Goal: Task Accomplishment & Management: Complete application form

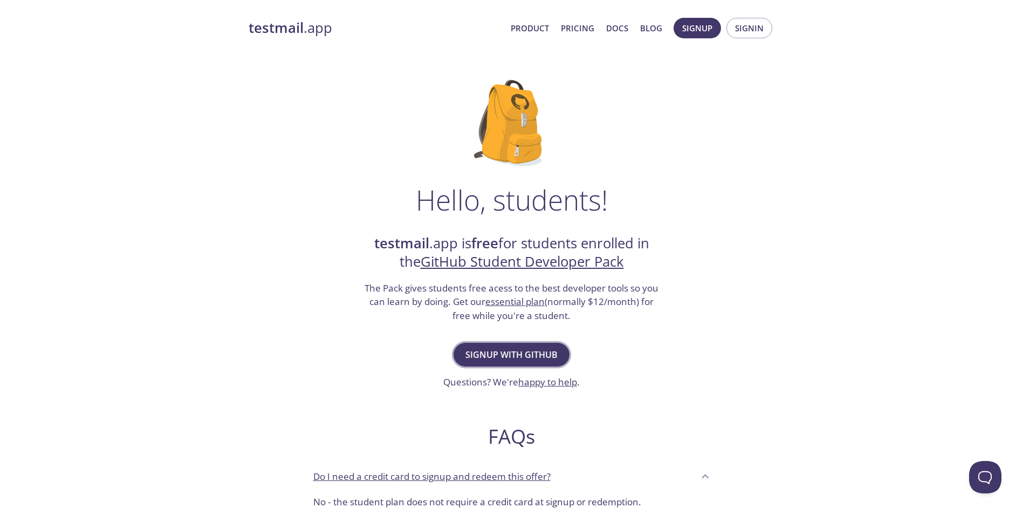
click at [536, 352] on span "Signup with GitHub" at bounding box center [512, 354] width 92 height 15
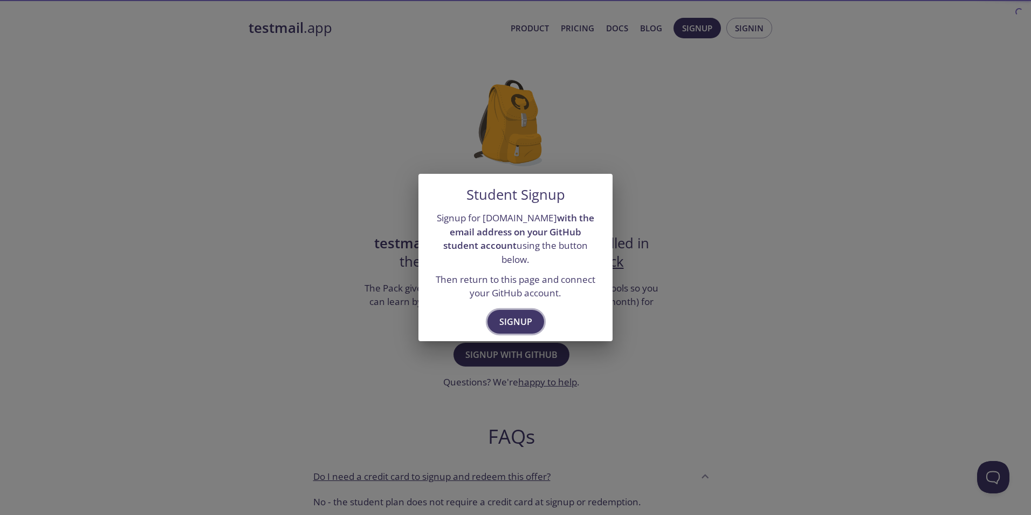
click at [523, 320] on span "Signup" at bounding box center [516, 321] width 33 height 15
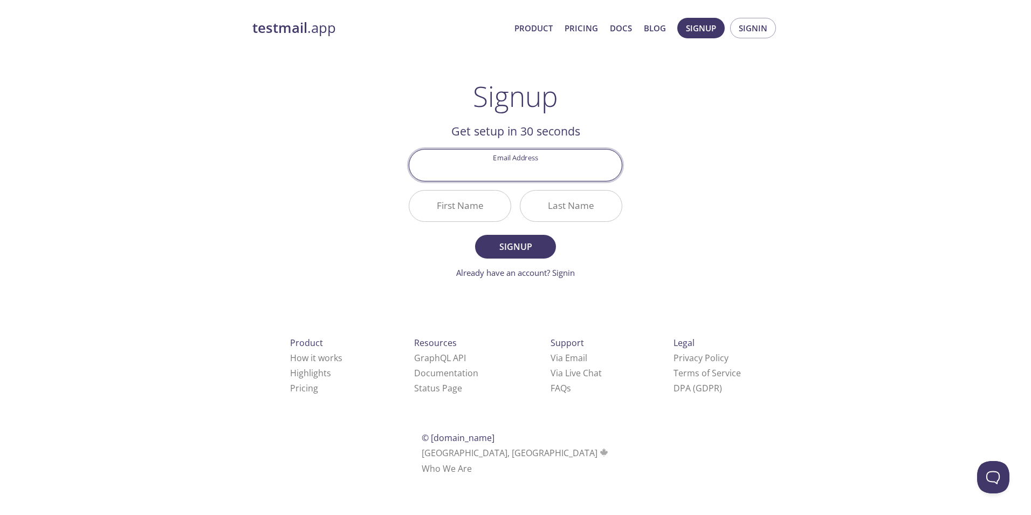
click at [527, 165] on input "Email Address" at bounding box center [515, 164] width 213 height 31
click at [543, 161] on input "Email Address" at bounding box center [515, 164] width 213 height 31
click at [777, 124] on div "testmail .app Product Pricing Docs Blog Signup Signin Signup Get setup in 30 se…" at bounding box center [516, 258] width 552 height 495
click at [519, 166] on input "Email Address" at bounding box center [515, 164] width 213 height 31
type input "[DOMAIN_NAME][EMAIL_ADDRESS][DOMAIN_NAME]"
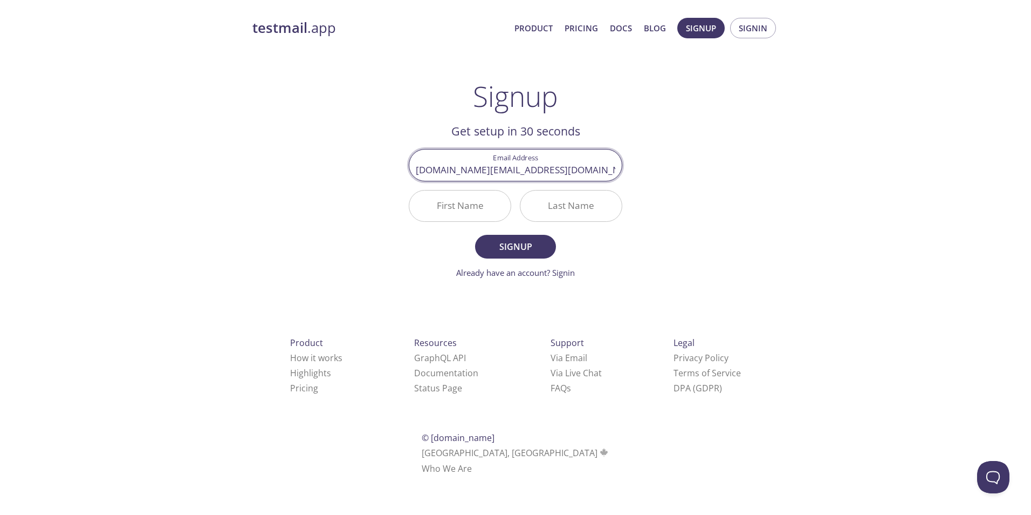
click at [467, 206] on input "First Name" at bounding box center [459, 205] width 101 height 31
type input "[PERSON_NAME]"
click at [565, 211] on input "Last Name" at bounding box center [571, 205] width 101 height 31
type input "SON"
click at [525, 243] on span "Signup" at bounding box center [515, 246] width 57 height 15
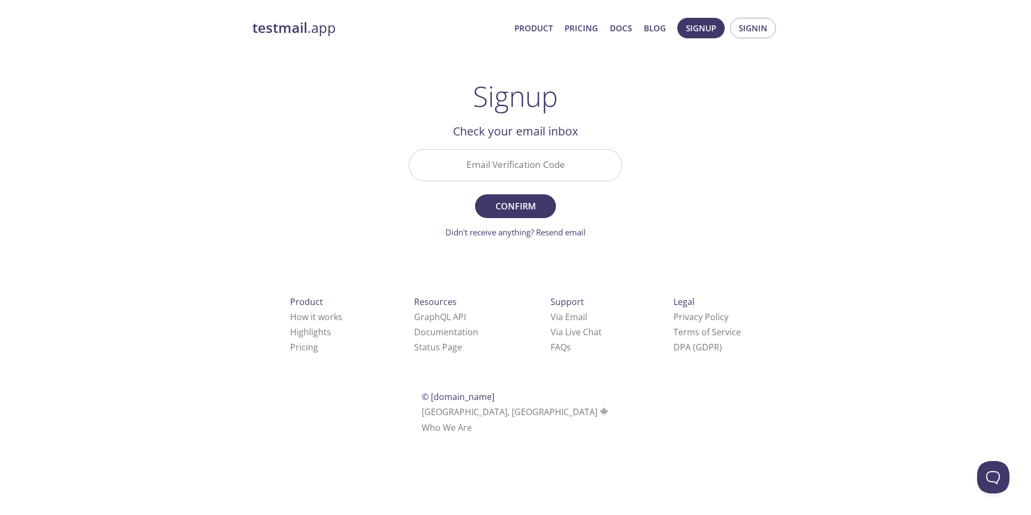
click at [555, 169] on input "Email Verification Code" at bounding box center [515, 164] width 213 height 31
paste input "E68PX7E"
type input "E68PX7E"
click at [509, 202] on span "Confirm" at bounding box center [515, 206] width 57 height 15
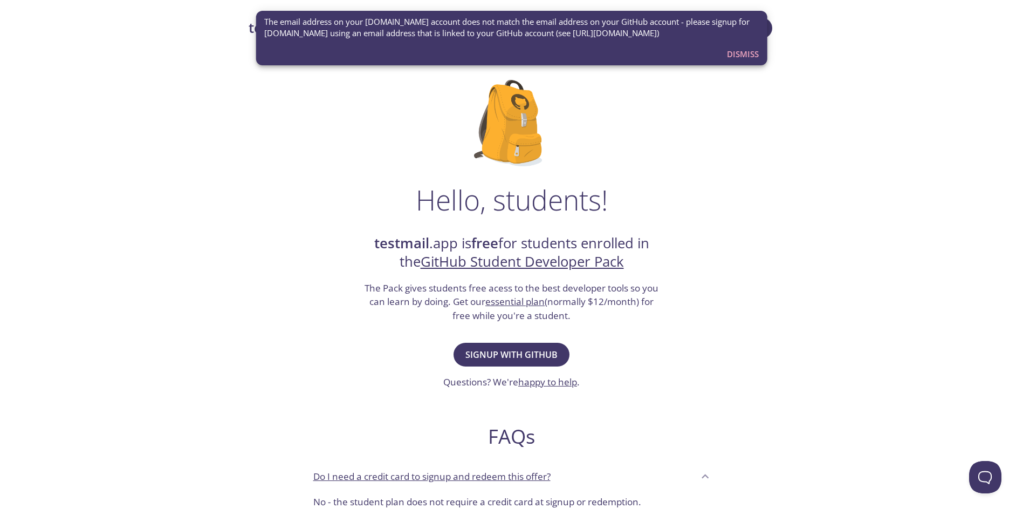
click at [525, 33] on span "The email address on your [DOMAIN_NAME] account does not match the email addres…" at bounding box center [511, 27] width 495 height 23
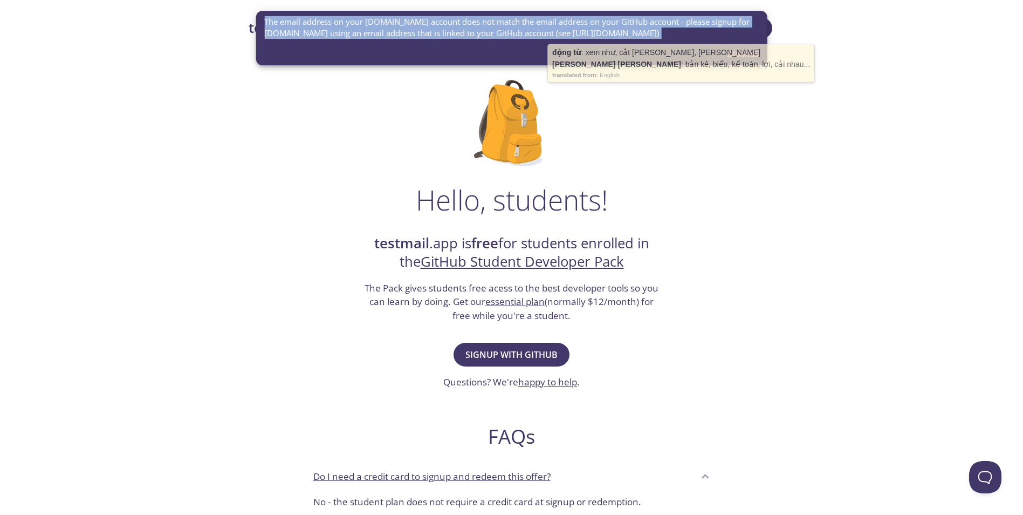
click at [525, 33] on span "The email address on your [DOMAIN_NAME] account does not match the email addres…" at bounding box center [511, 27] width 495 height 23
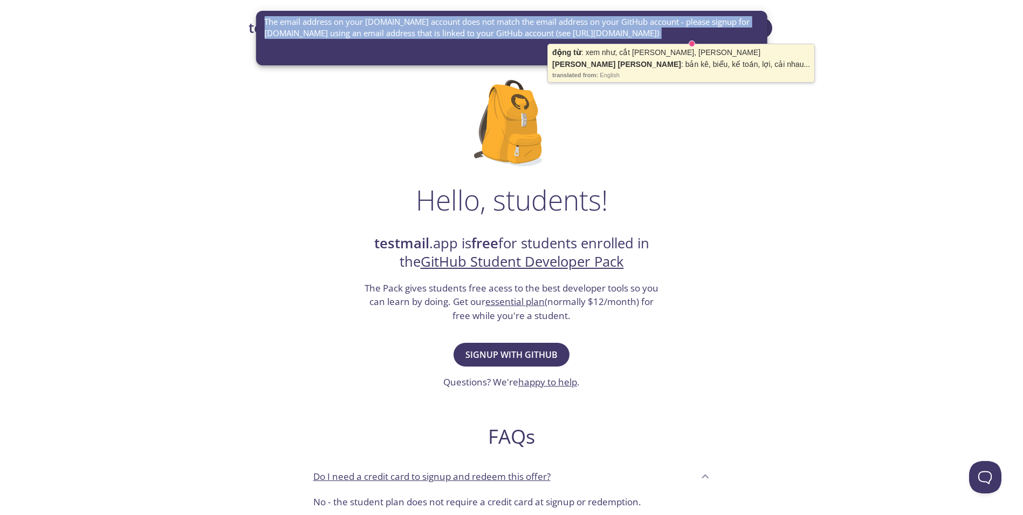
drag, startPoint x: 525, startPoint y: 33, endPoint x: 484, endPoint y: 28, distance: 41.3
click at [484, 28] on span "The email address on your [DOMAIN_NAME] account does not match the email addres…" at bounding box center [511, 27] width 495 height 23
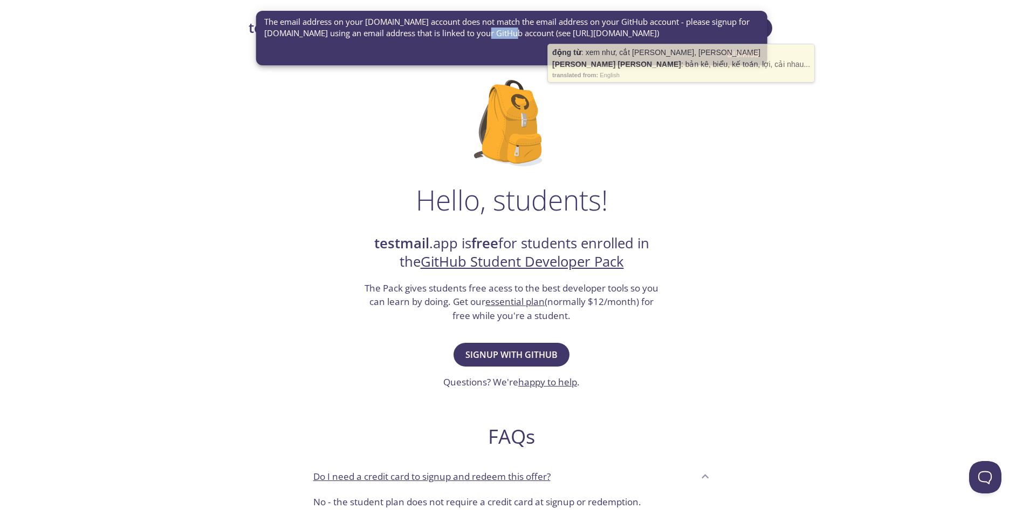
click at [484, 28] on span "The email address on your [DOMAIN_NAME] account does not match the email addres…" at bounding box center [511, 27] width 495 height 23
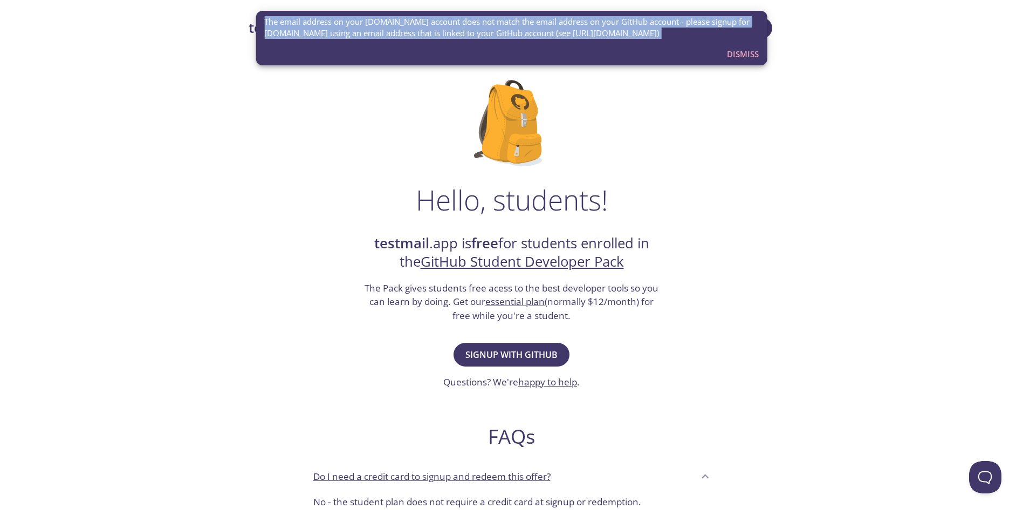
click at [484, 28] on span "The email address on your [DOMAIN_NAME] account does not match the email addres…" at bounding box center [511, 27] width 495 height 23
click at [686, 51] on div "The email address on your [DOMAIN_NAME] account does not match the email addres…" at bounding box center [512, 38] width 512 height 54
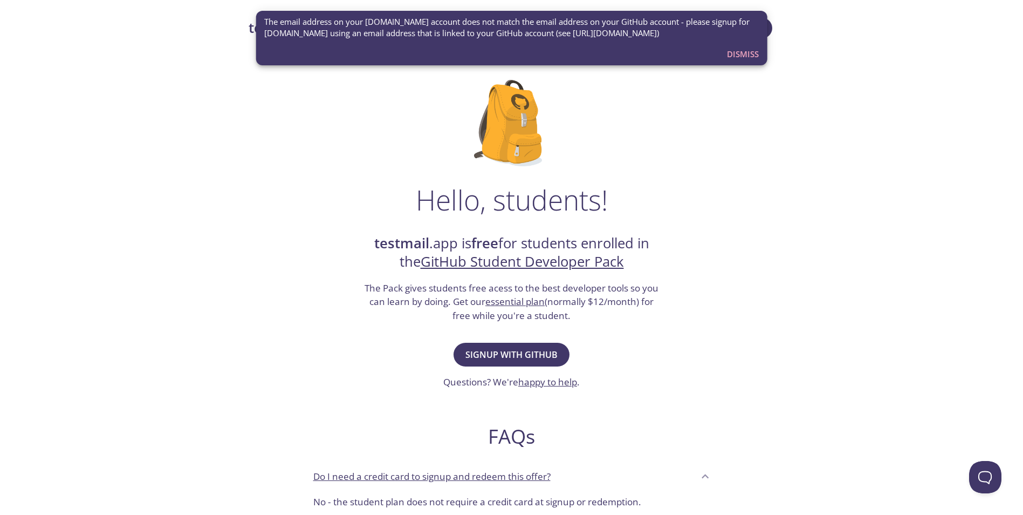
click at [675, 110] on div "Hello, students! testmail .app is free for students enrolled in the GitHub Stud…" at bounding box center [512, 392] width 526 height 659
click at [768, 90] on div "Hello, students! testmail .app is free for students enrolled in the GitHub Stud…" at bounding box center [512, 392] width 526 height 659
drag, startPoint x: 659, startPoint y: 47, endPoint x: 662, endPoint y: -40, distance: 87.4
click at [662, 0] on html "testmail .app Product Pricing Docs Blog Console Hello, students! testmail .app …" at bounding box center [511, 465] width 1023 height 931
drag, startPoint x: 662, startPoint y: -40, endPoint x: 763, endPoint y: 263, distance: 319.3
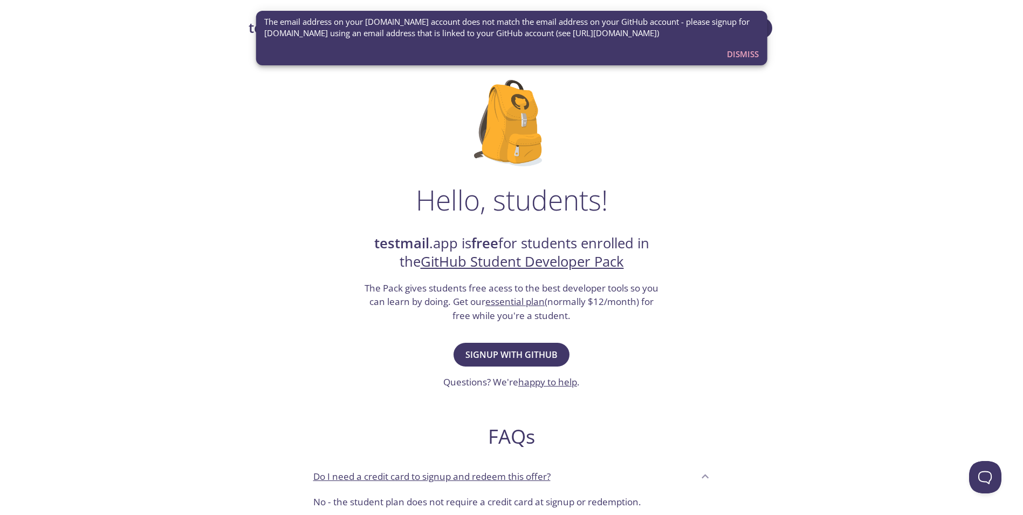
click at [763, 263] on div "Hello, students! testmail .app is free for students enrolled in the GitHub Stud…" at bounding box center [512, 392] width 526 height 659
click at [742, 55] on span "Dismiss" at bounding box center [743, 54] width 32 height 14
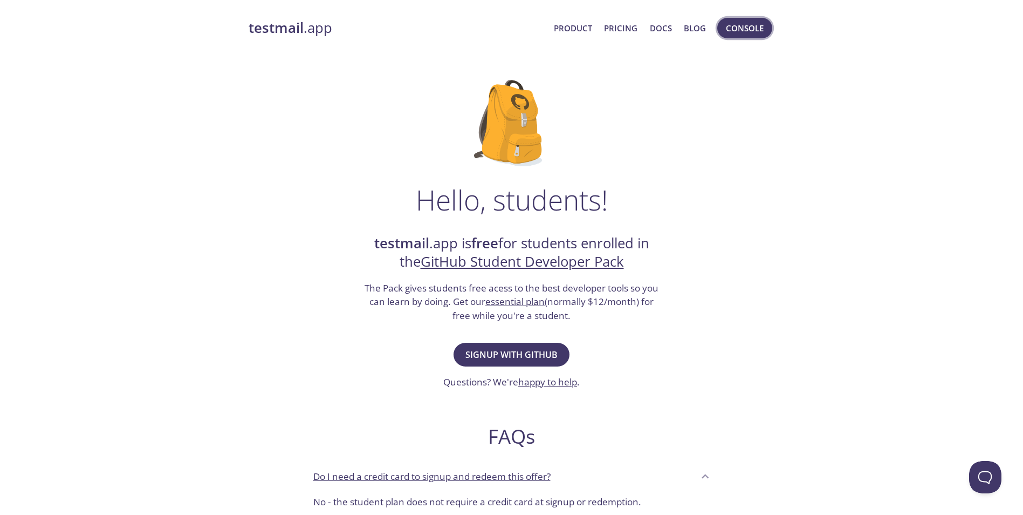
click at [758, 31] on span "Console" at bounding box center [745, 28] width 38 height 14
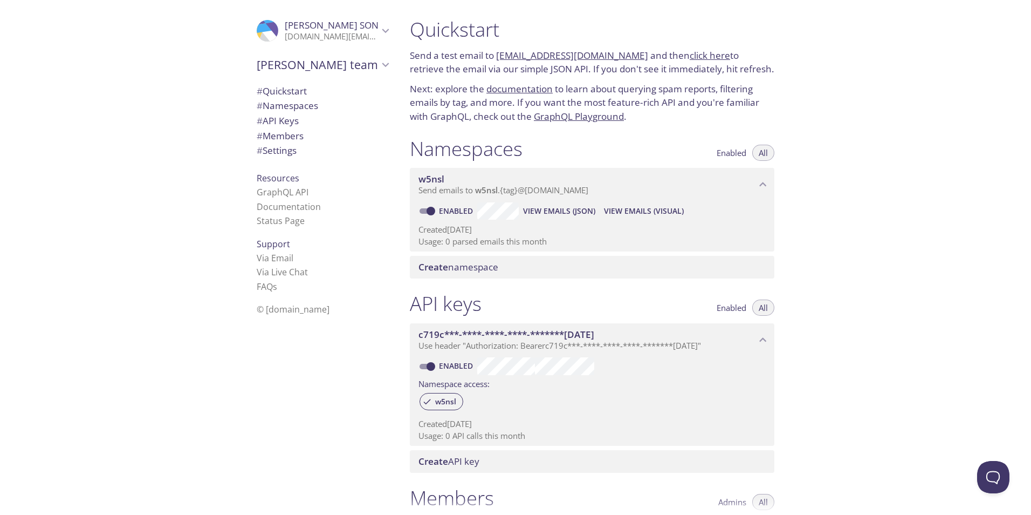
click at [611, 185] on p "Send emails to w5nsl . {tag} @[DOMAIN_NAME]" at bounding box center [588, 190] width 338 height 11
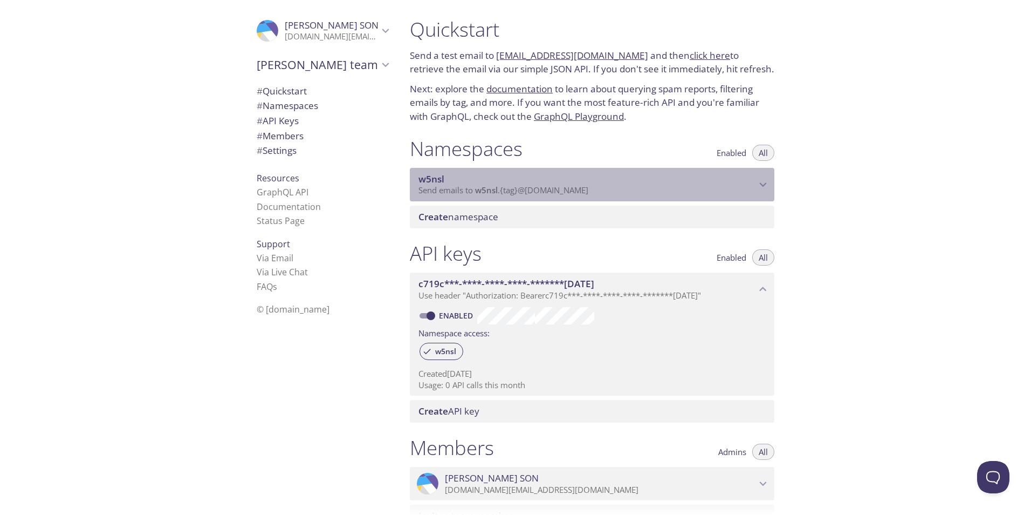
click at [611, 185] on p "Send emails to w5nsl . {tag} @[DOMAIN_NAME]" at bounding box center [588, 190] width 338 height 11
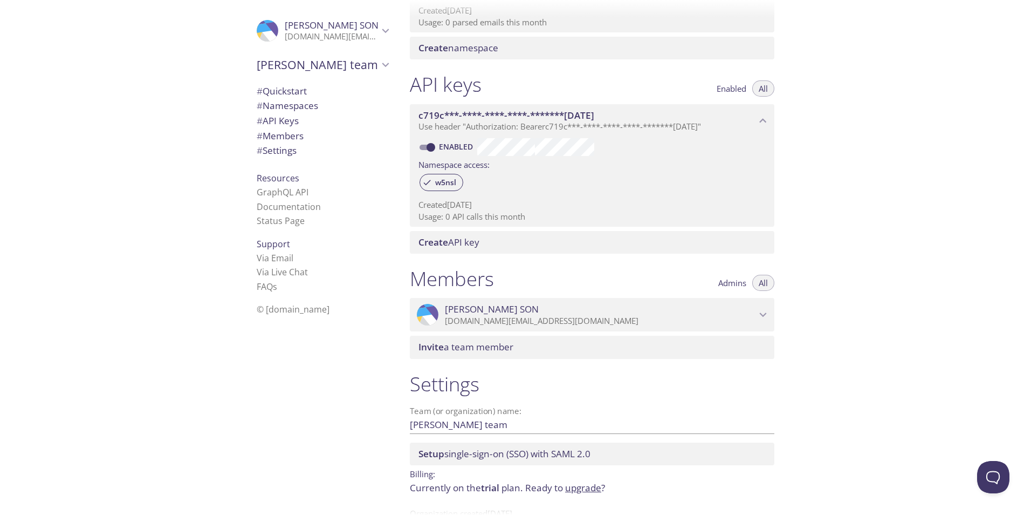
scroll to position [252, 0]
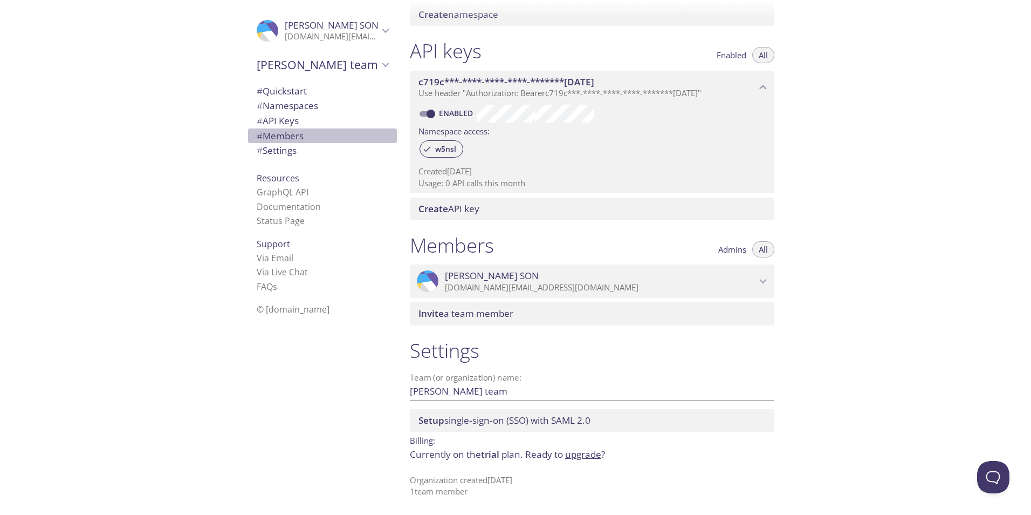
click at [364, 138] on span "# Members" at bounding box center [323, 136] width 132 height 14
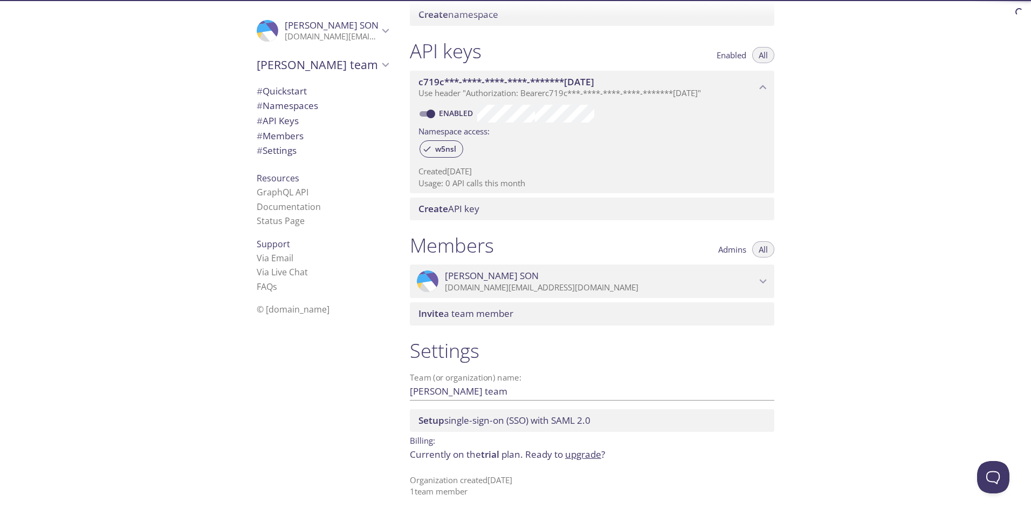
click at [349, 125] on span "# API Keys" at bounding box center [323, 121] width 132 height 14
click at [336, 105] on span "# Namespaces" at bounding box center [323, 106] width 132 height 14
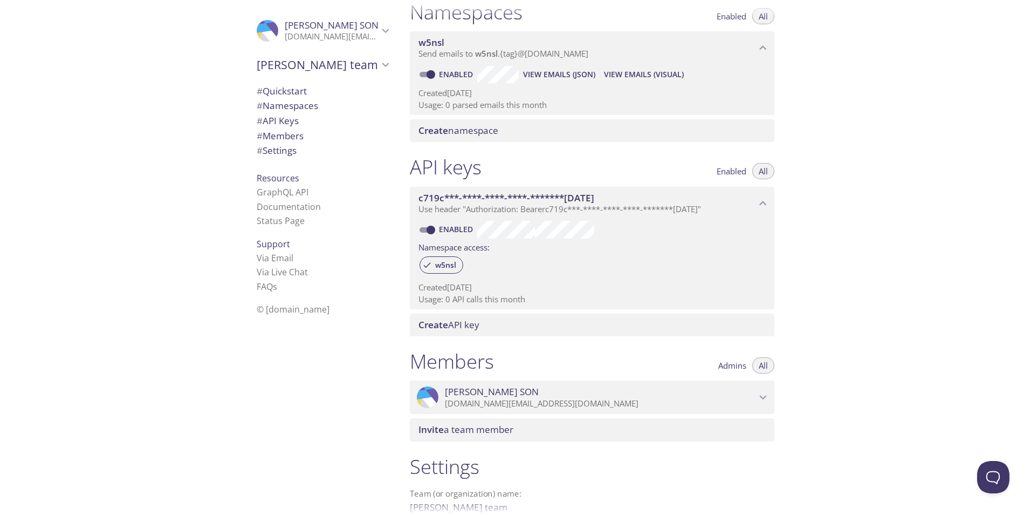
click at [327, 90] on span "# Quickstart" at bounding box center [323, 91] width 132 height 14
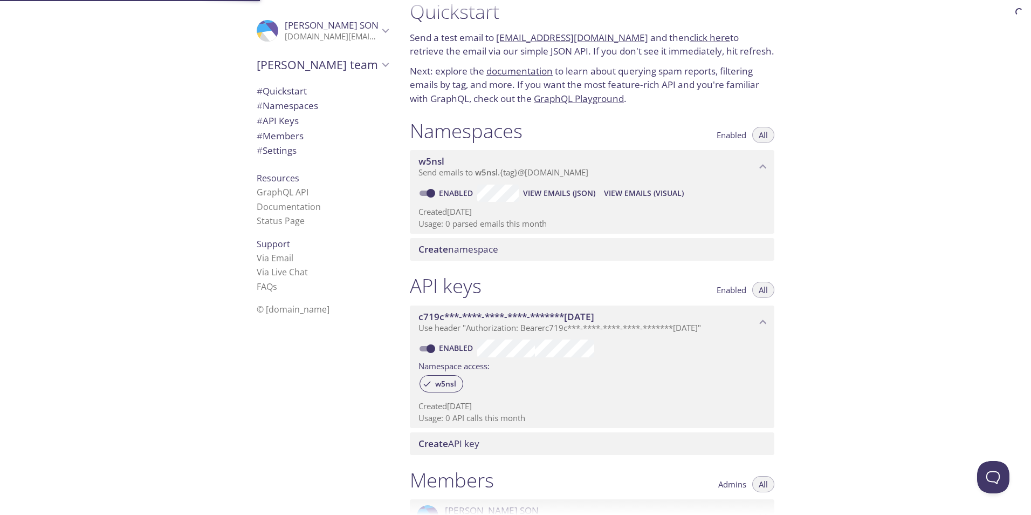
scroll to position [17, 0]
click at [759, 163] on icon "w5nsl namespace" at bounding box center [763, 167] width 14 height 14
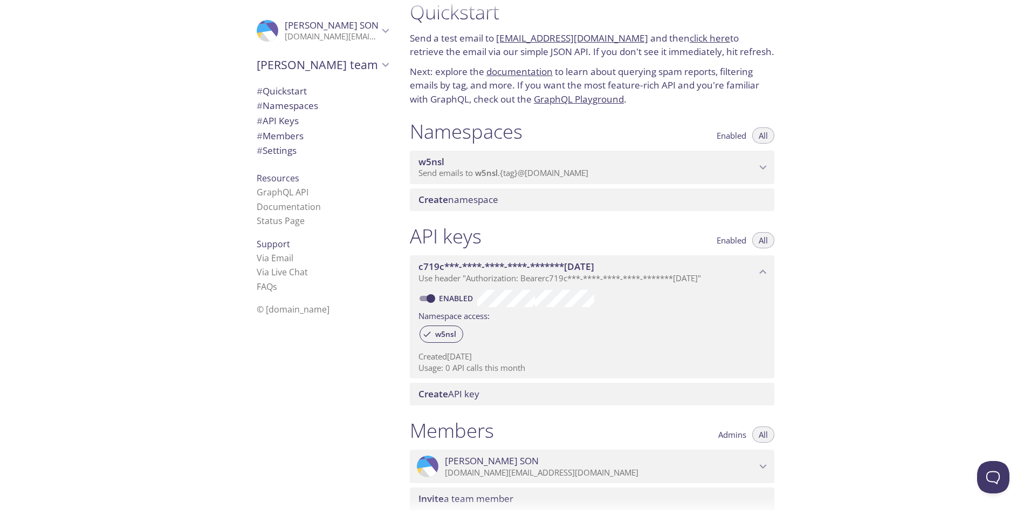
click at [734, 135] on span "Enabled" at bounding box center [732, 135] width 30 height 0
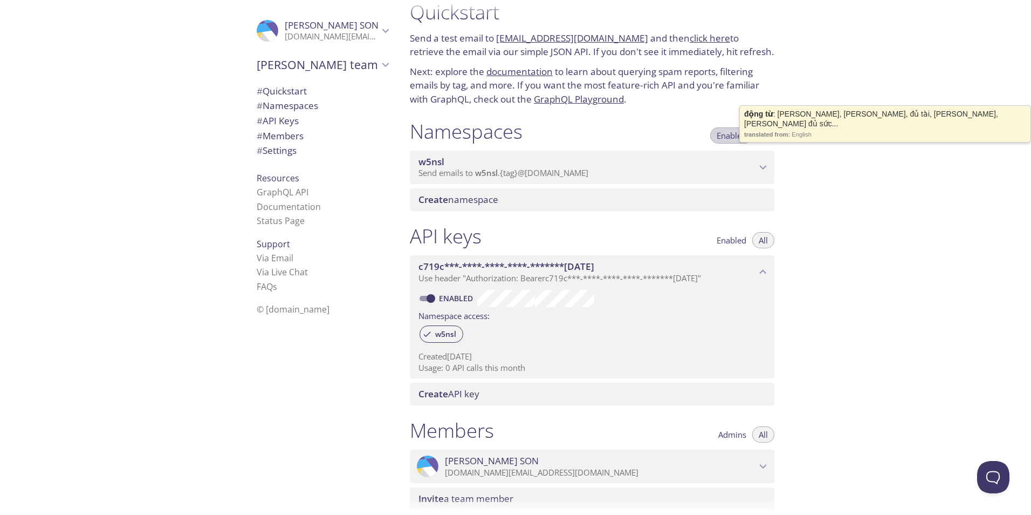
click at [734, 135] on span "Enabled" at bounding box center [732, 135] width 30 height 0
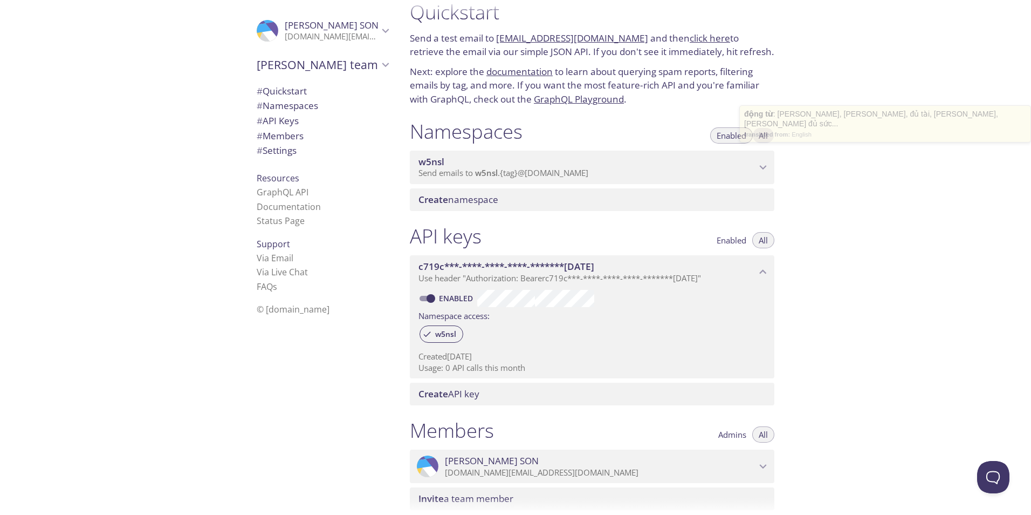
click at [762, 135] on span "All" at bounding box center [763, 135] width 9 height 0
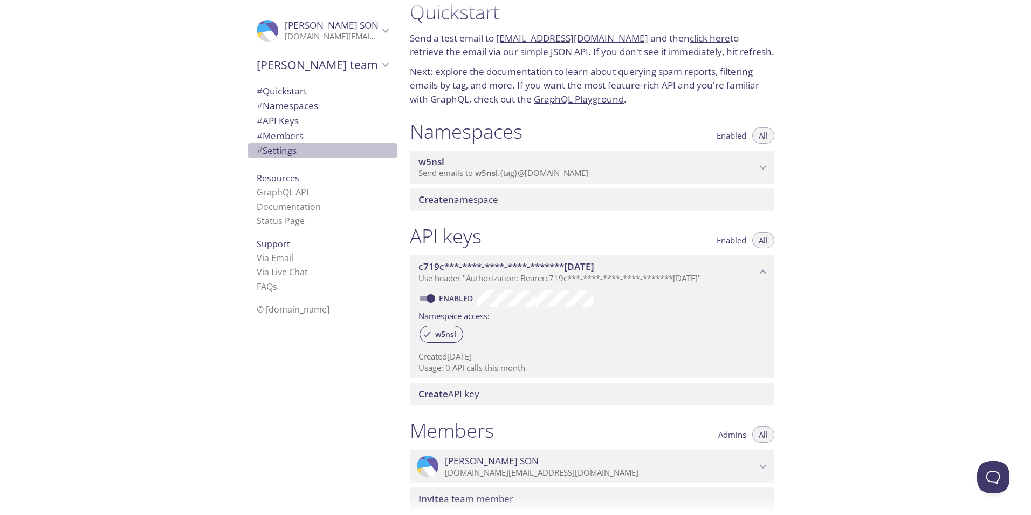
click at [297, 148] on span "# Settings" at bounding box center [323, 150] width 132 height 14
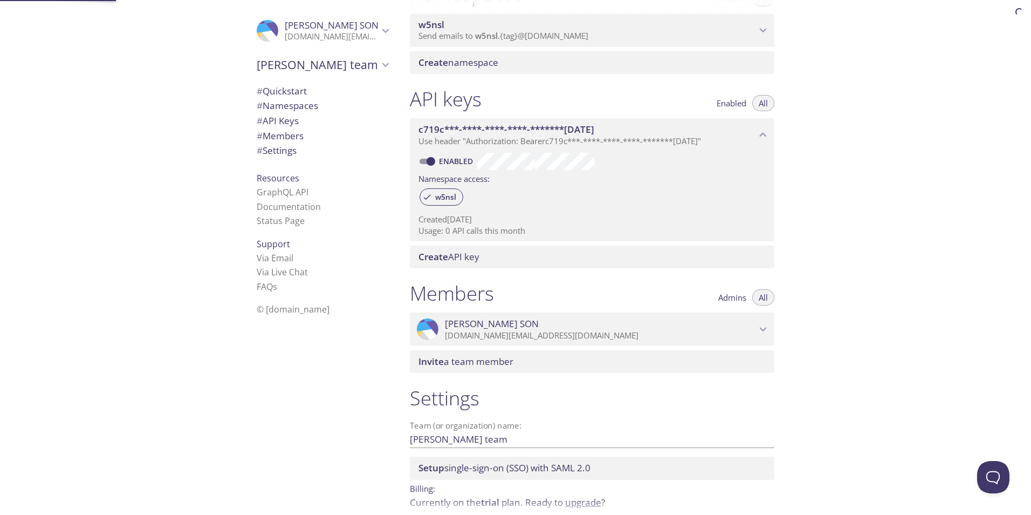
scroll to position [202, 0]
